Goal: Navigation & Orientation: Go to known website

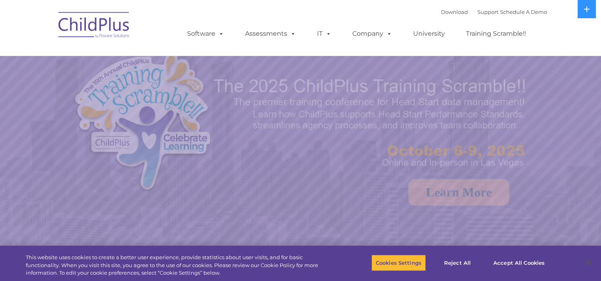
select select "MEDIUM"
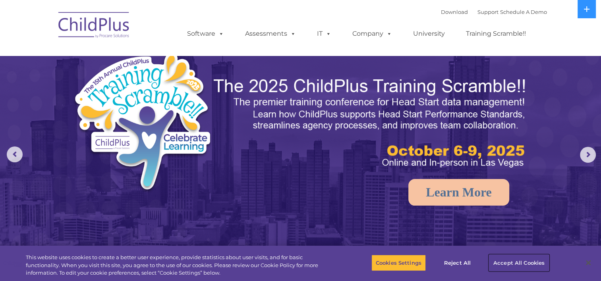
click at [526, 265] on button "Accept All Cookies" at bounding box center [519, 263] width 60 height 17
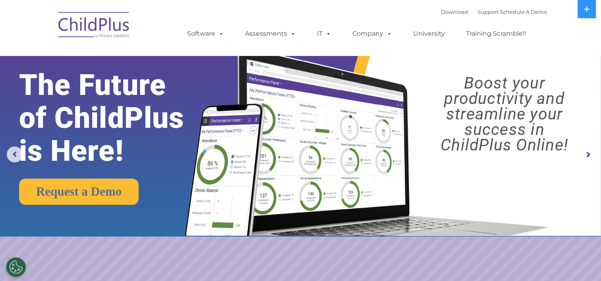
click at [97, 17] on img at bounding box center [93, 26] width 79 height 40
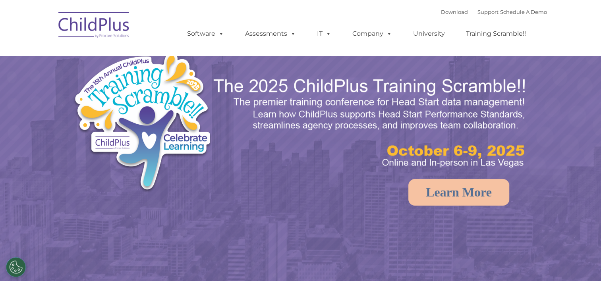
select select "MEDIUM"
